Goal: Check status

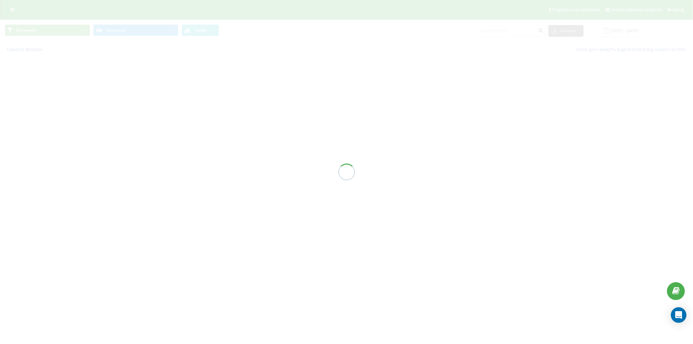
click at [500, 28] on div at bounding box center [346, 172] width 693 height 344
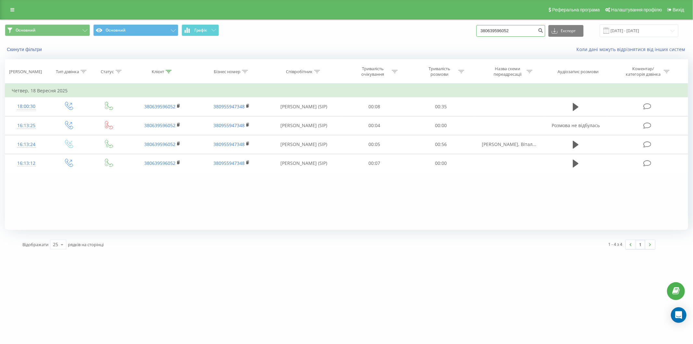
click at [500, 31] on input "380639596052" at bounding box center [510, 31] width 69 height 12
paste input "994288186"
type input "380994288186"
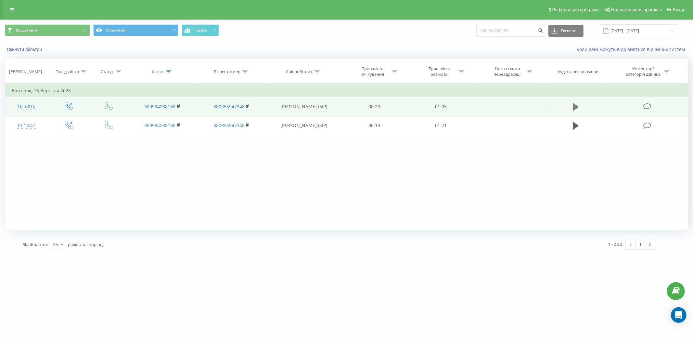
click at [576, 106] on icon at bounding box center [576, 107] width 6 height 8
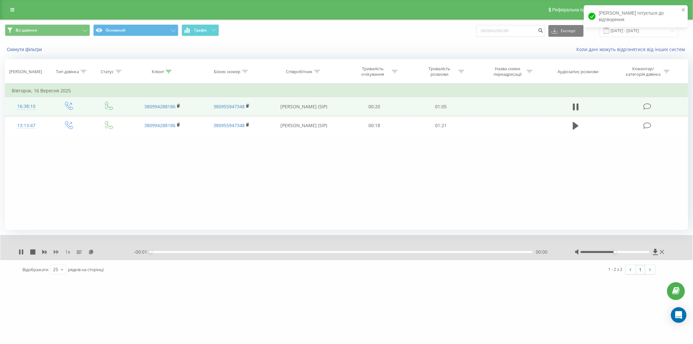
click at [58, 251] on icon at bounding box center [56, 251] width 5 height 5
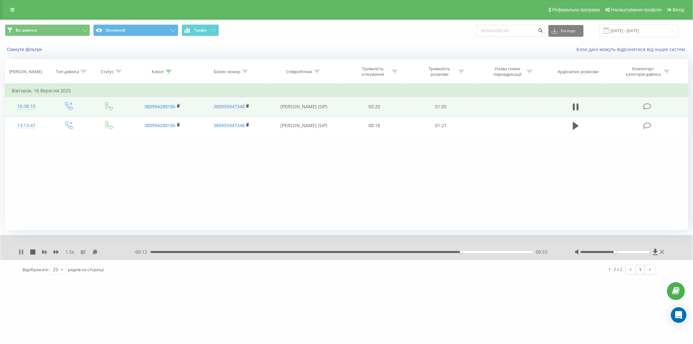
click at [21, 250] on icon at bounding box center [21, 251] width 5 height 5
